Goal: Task Accomplishment & Management: Use online tool/utility

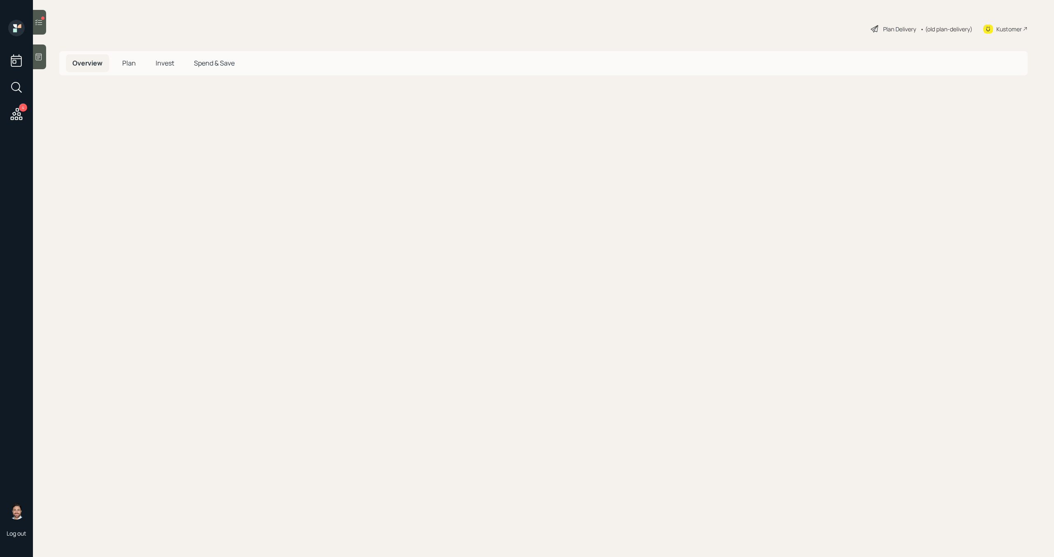
click at [41, 26] on icon at bounding box center [39, 22] width 8 height 8
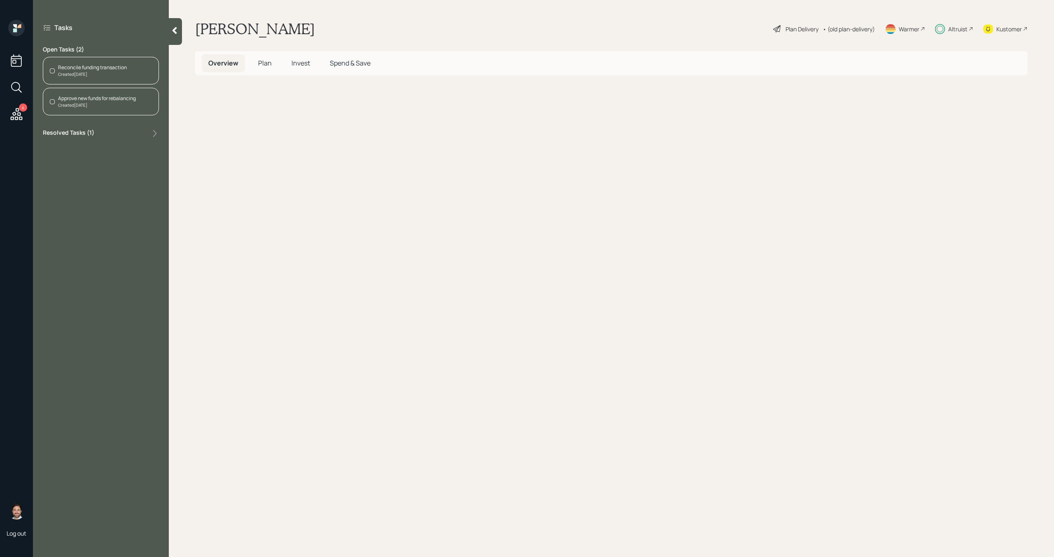
click at [110, 73] on div "Created [DATE]" at bounding box center [92, 74] width 69 height 6
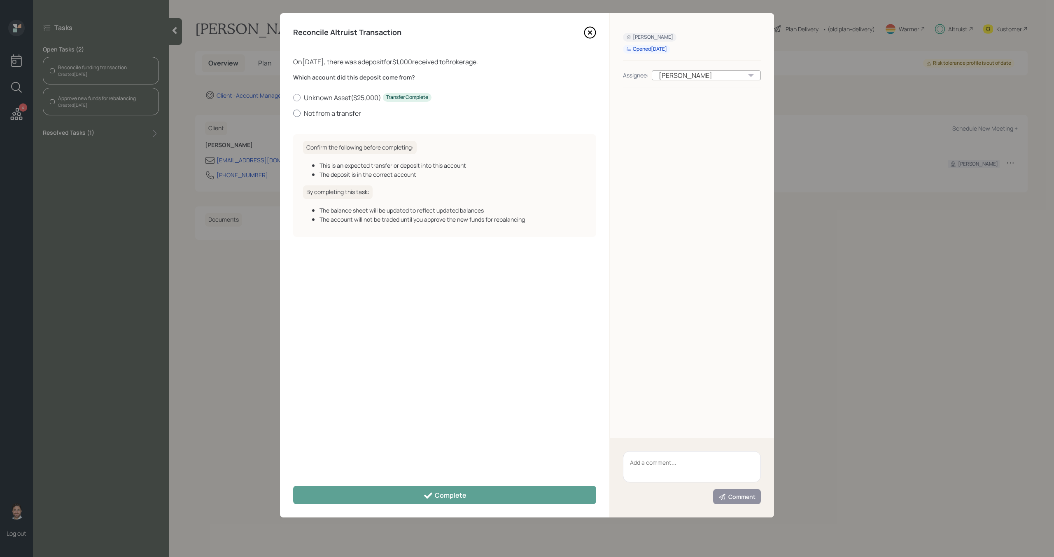
click at [322, 114] on label "Not from a transfer" at bounding box center [444, 113] width 303 height 9
click at [293, 113] on input "Not from a transfer" at bounding box center [293, 113] width 0 height 0
radio input "true"
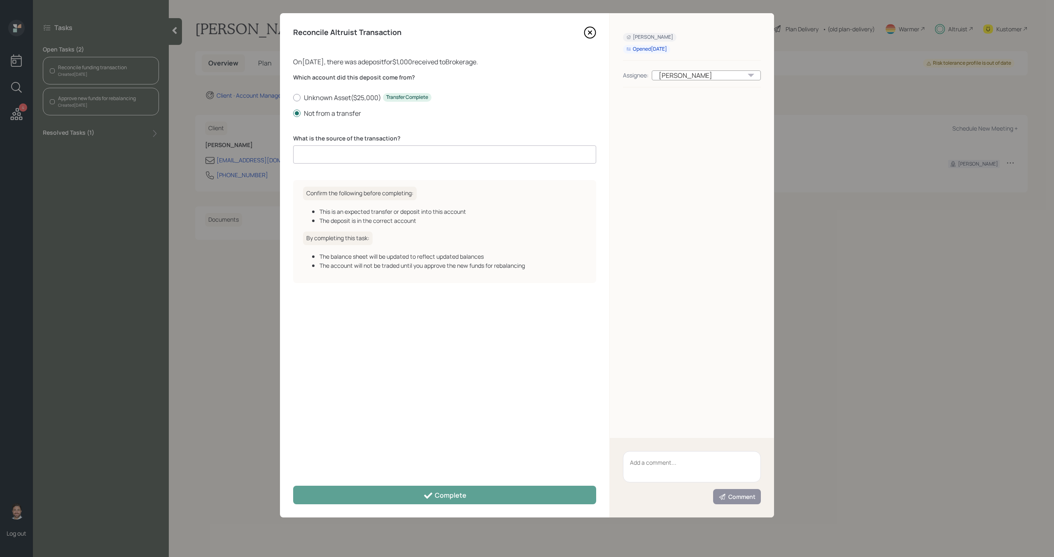
click at [324, 156] on input at bounding box center [444, 154] width 303 height 18
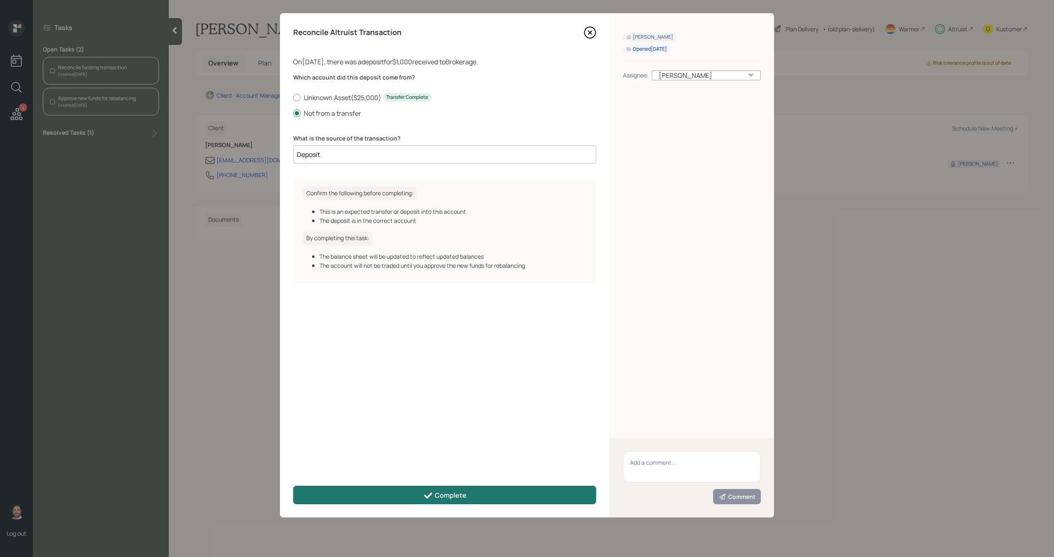
type input "Deposit"
click at [403, 499] on button "Complete" at bounding box center [444, 495] width 303 height 19
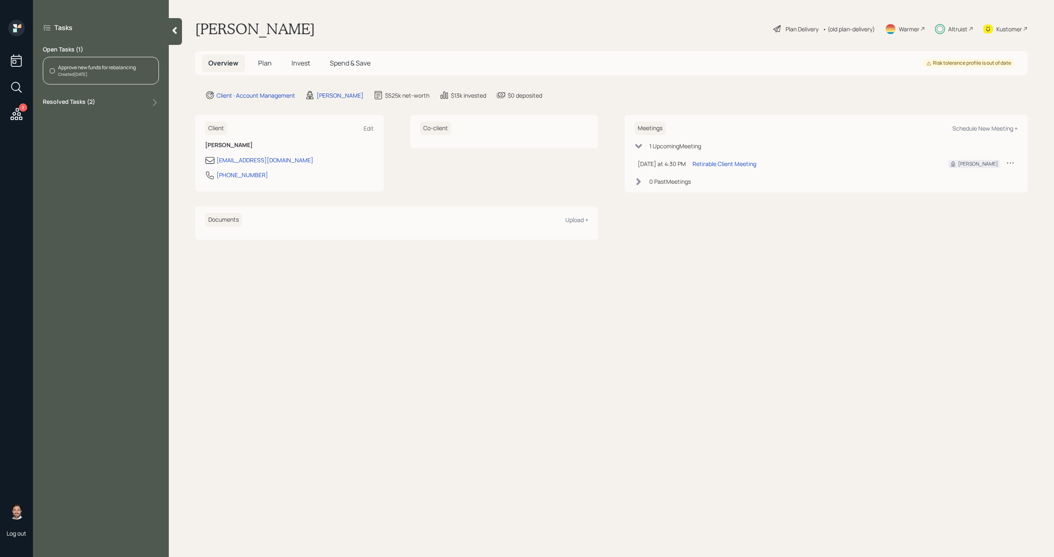
click at [139, 67] on div "Approve new funds for rebalancing Created [DATE]" at bounding box center [101, 71] width 116 height 28
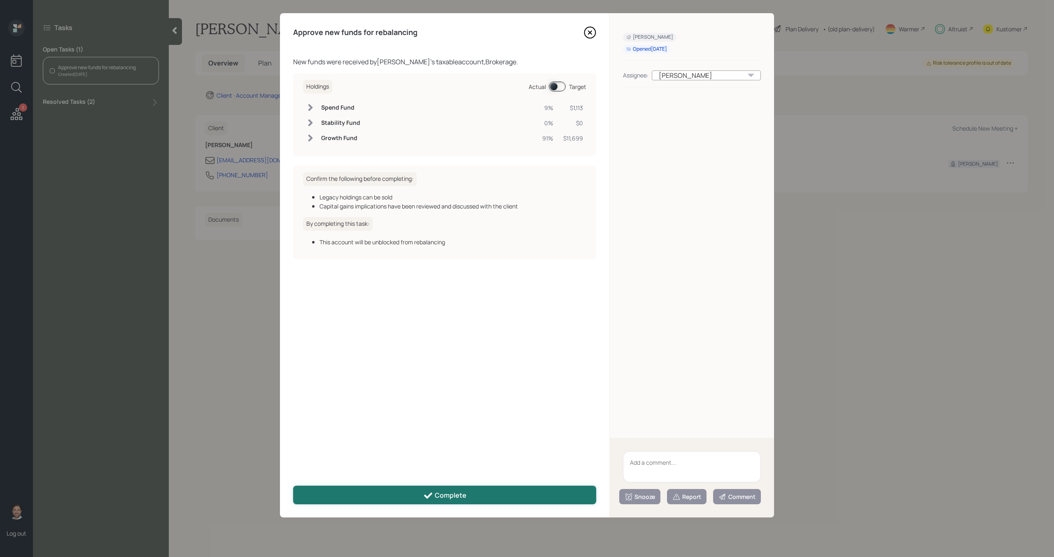
click at [385, 497] on button "Complete" at bounding box center [444, 495] width 303 height 19
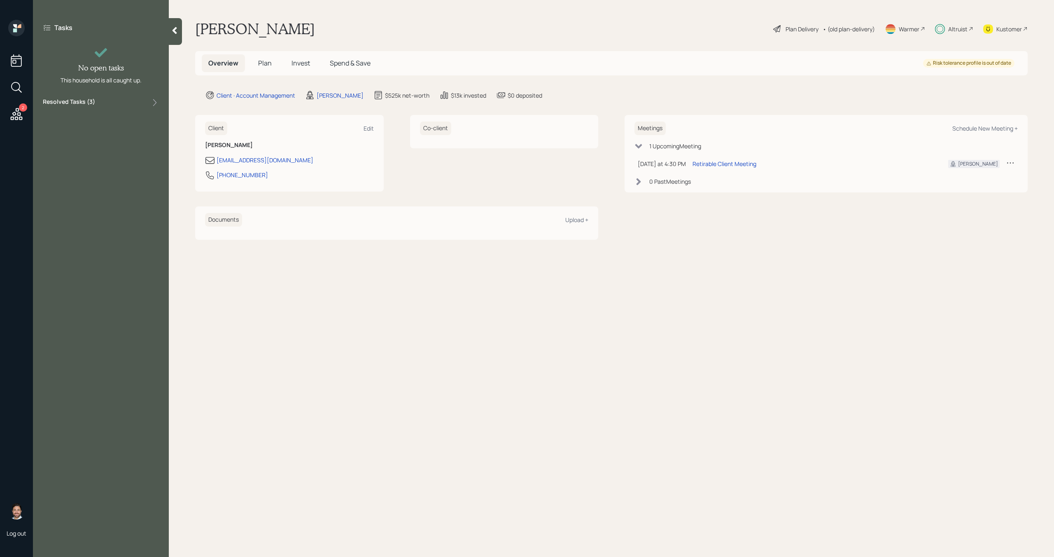
click at [19, 121] on div "2" at bounding box center [16, 115] width 15 height 17
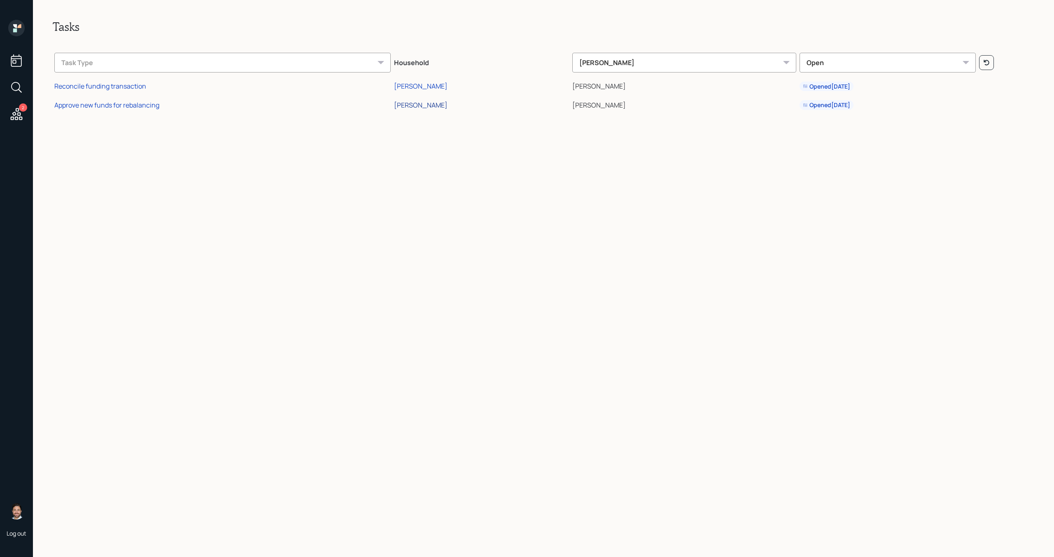
click at [431, 105] on div "[PERSON_NAME]" at bounding box center [421, 104] width 54 height 9
